Goal: Check status: Verify the current state of an ongoing process or item

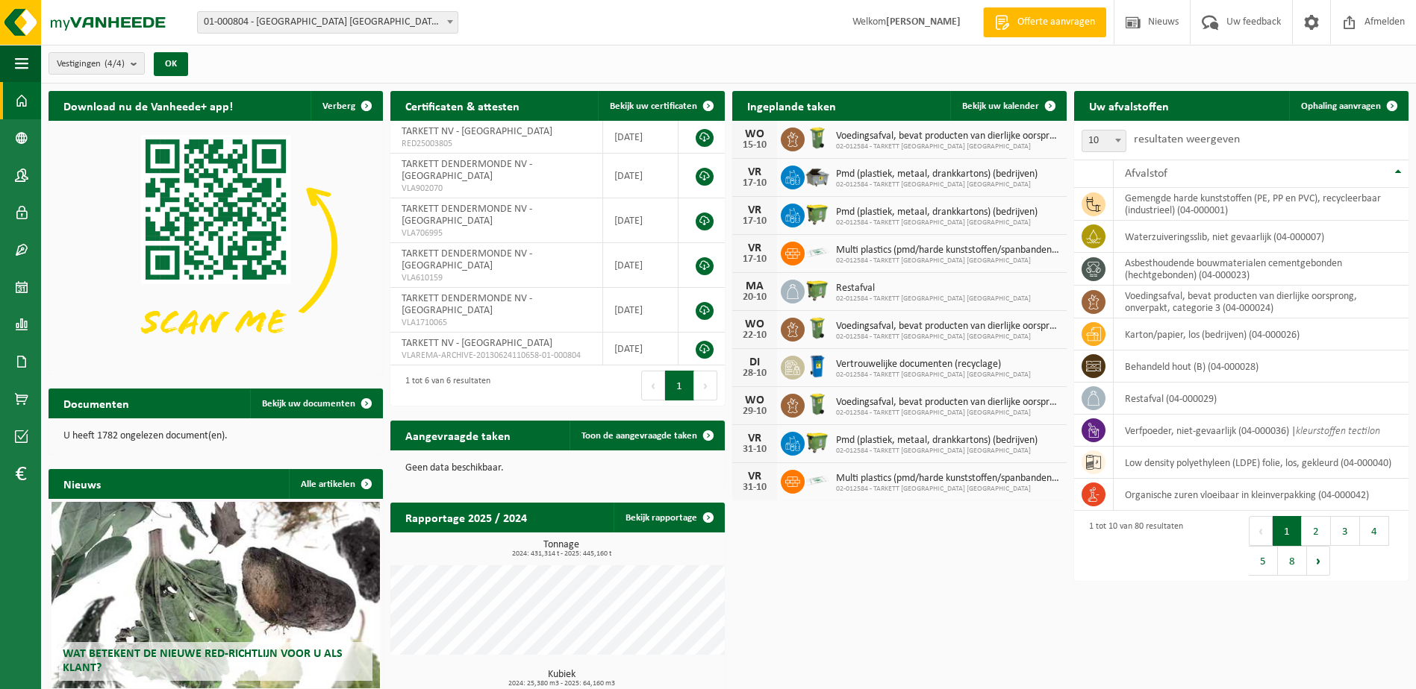
click at [366, 18] on span "01-000804 - [GEOGRAPHIC_DATA] [GEOGRAPHIC_DATA] - [GEOGRAPHIC_DATA]" at bounding box center [328, 22] width 260 height 21
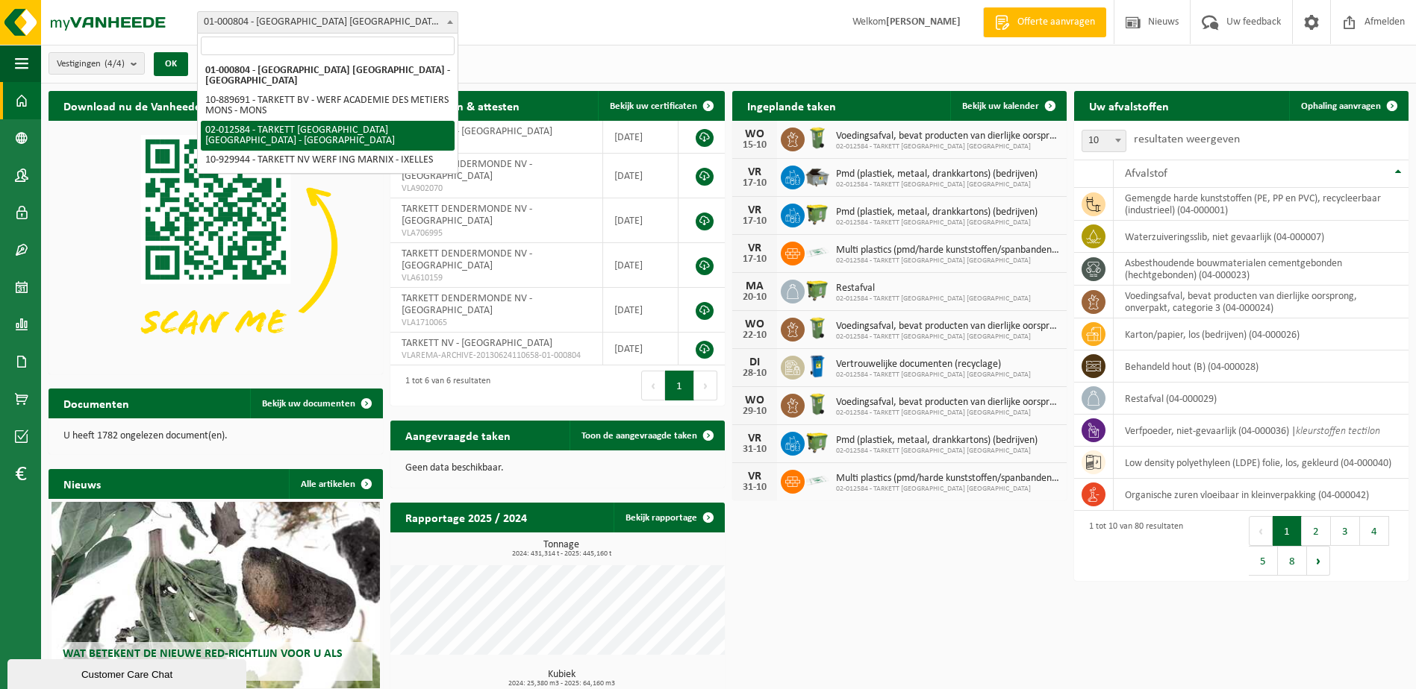
select select "2436"
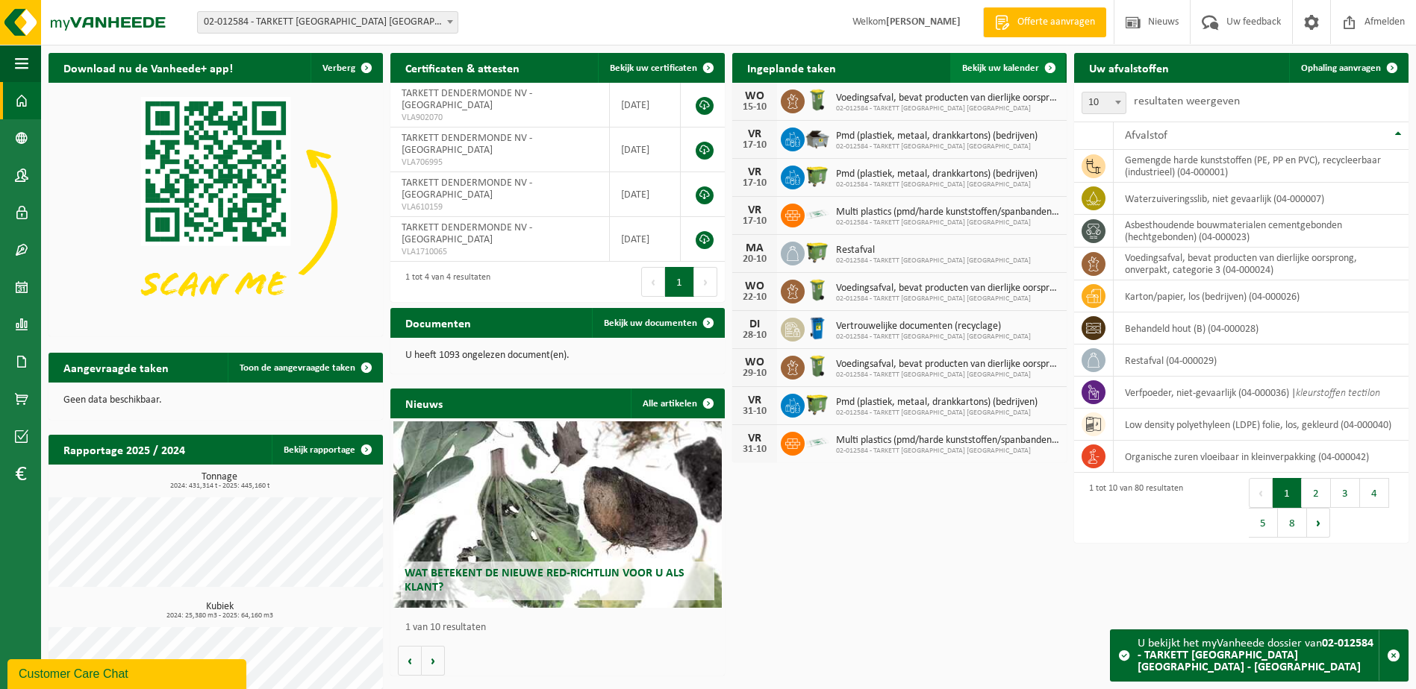
click at [1001, 66] on span "Bekijk uw kalender" at bounding box center [1000, 68] width 77 height 10
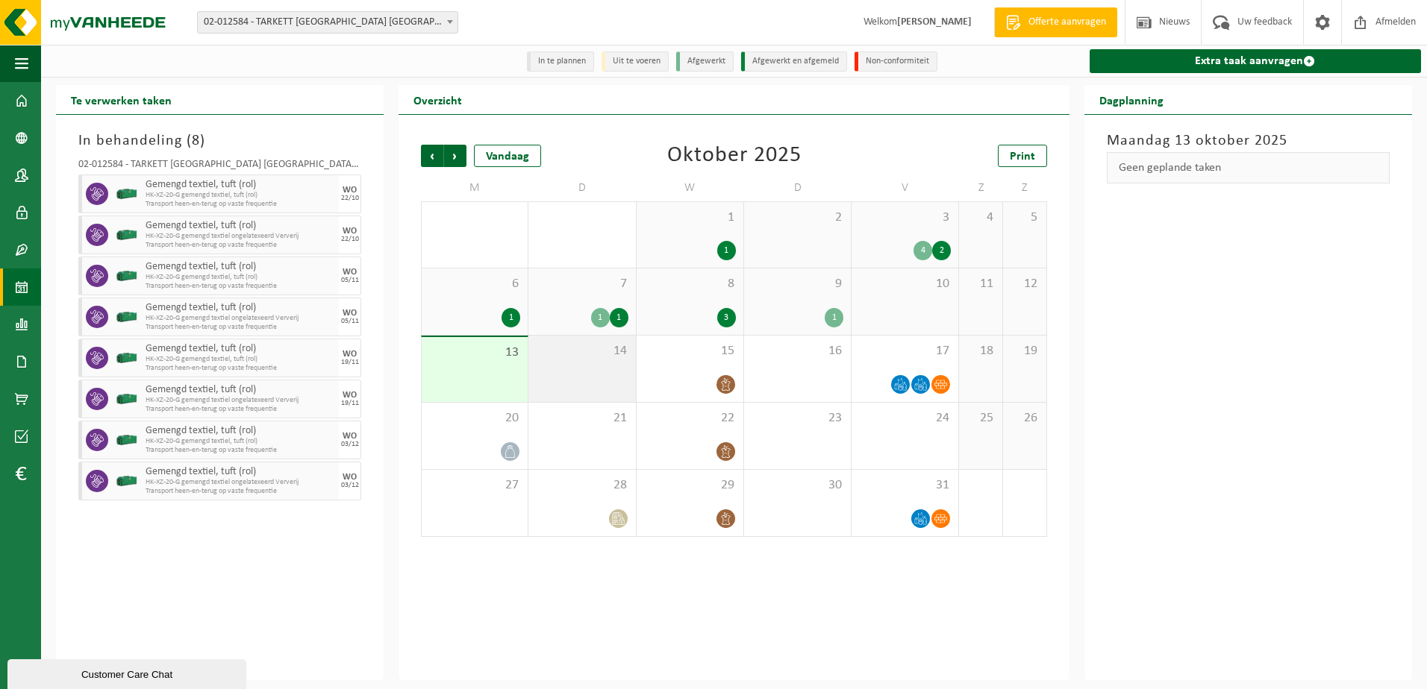
click at [587, 382] on div "14" at bounding box center [581, 369] width 107 height 66
click at [880, 368] on div "17" at bounding box center [904, 369] width 107 height 66
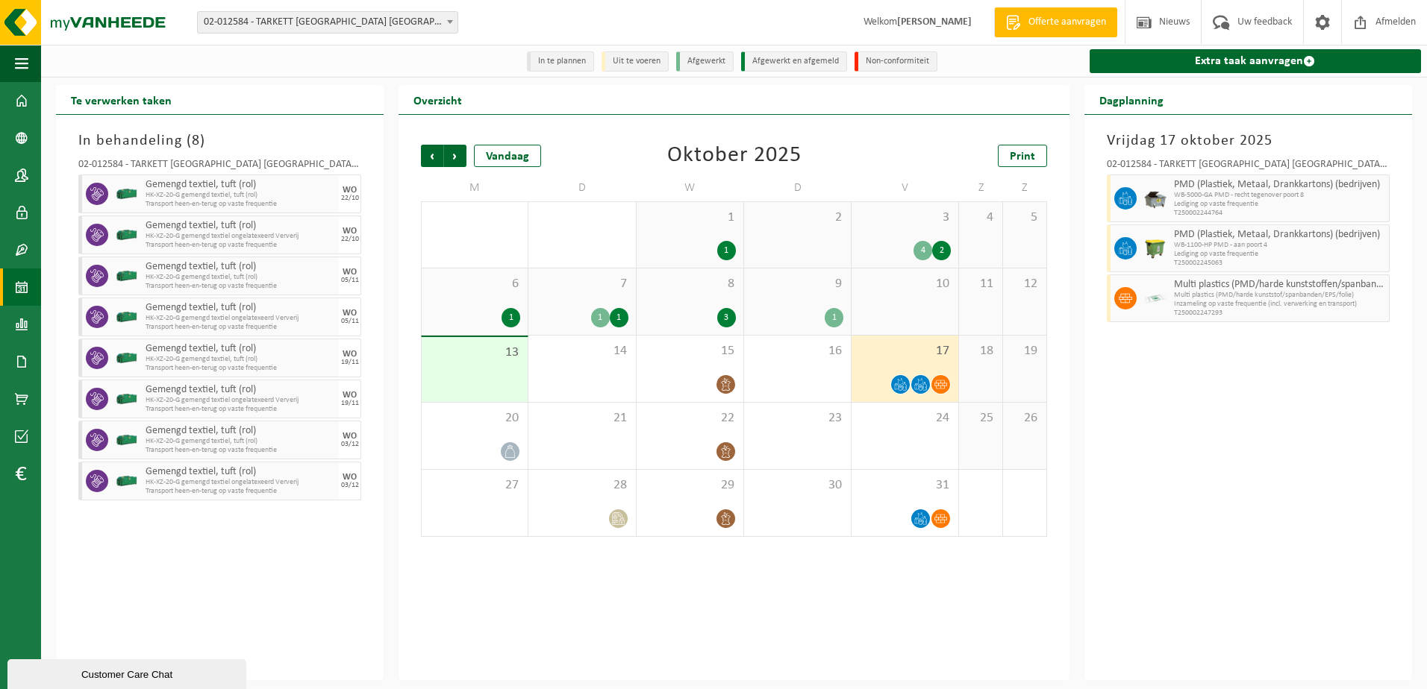
click at [467, 370] on div "13" at bounding box center [475, 369] width 106 height 65
